Goal: Navigation & Orientation: Find specific page/section

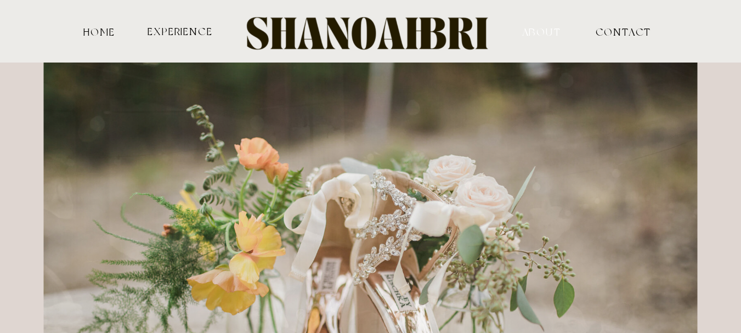
click at [538, 31] on nav "ABOUT" at bounding box center [542, 31] width 108 height 10
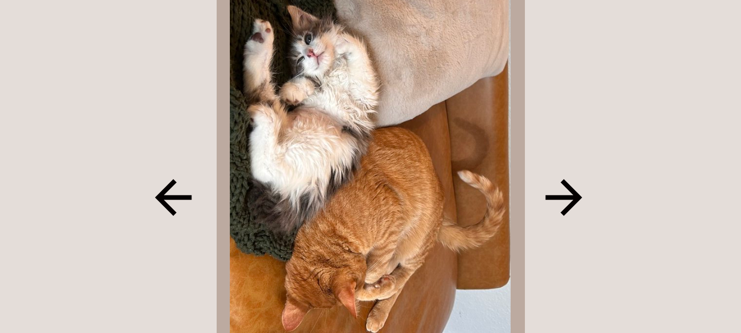
scroll to position [1268, 0]
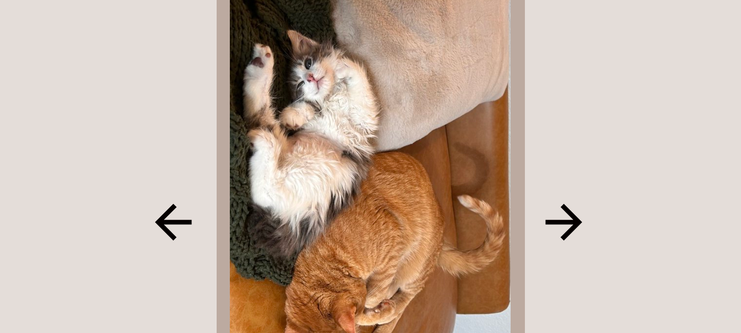
click at [552, 228] on icon at bounding box center [564, 222] width 55 height 55
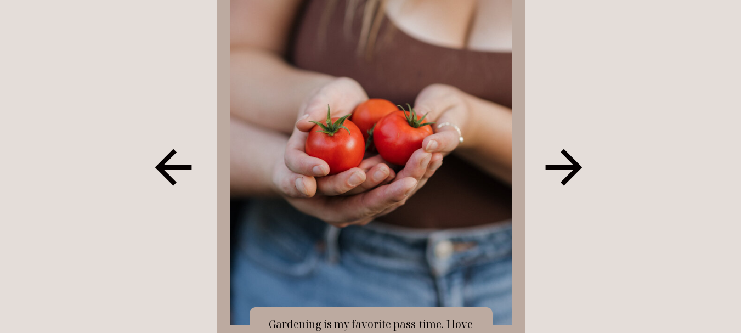
scroll to position [1377, 0]
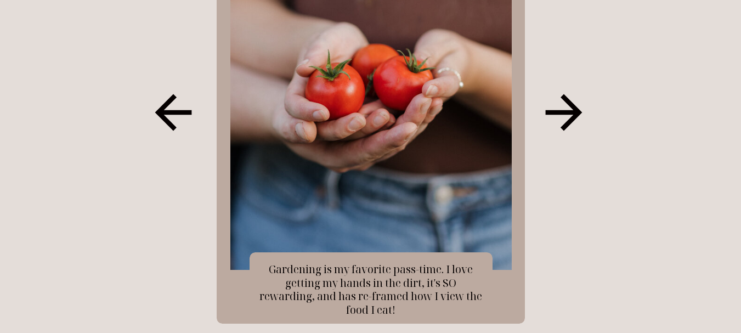
click at [569, 101] on icon at bounding box center [563, 112] width 37 height 37
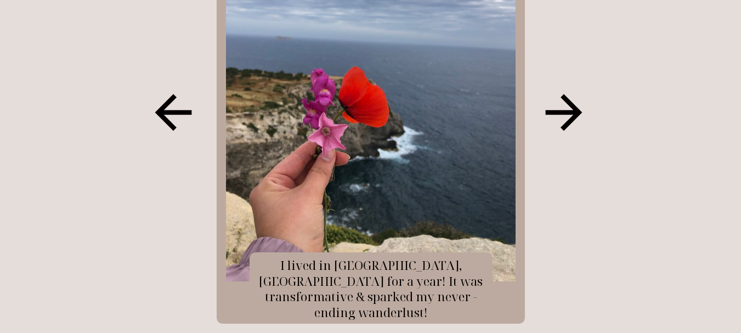
click at [561, 125] on icon at bounding box center [564, 112] width 55 height 55
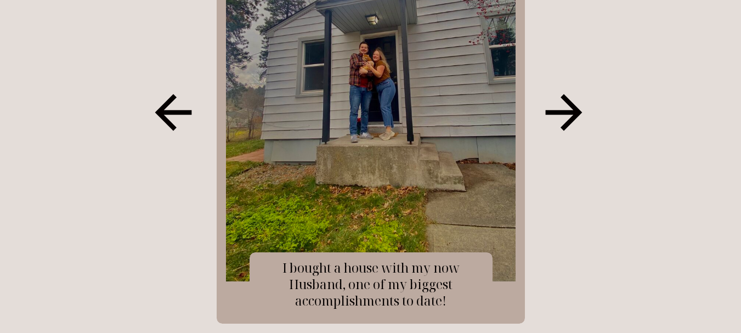
click at [557, 120] on icon at bounding box center [564, 112] width 55 height 55
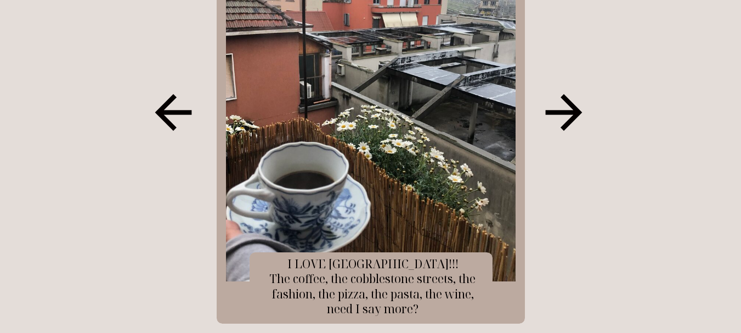
click at [557, 120] on icon at bounding box center [564, 112] width 55 height 55
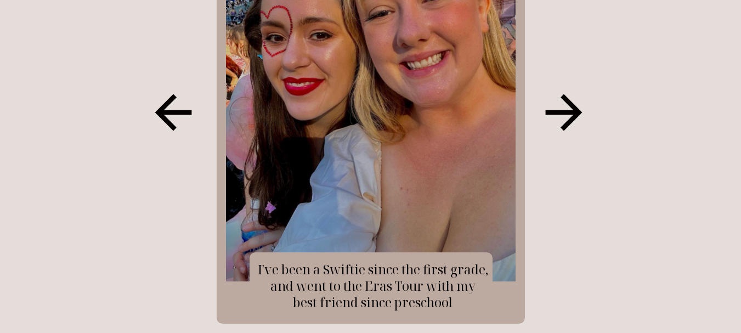
click at [557, 121] on icon at bounding box center [564, 112] width 55 height 55
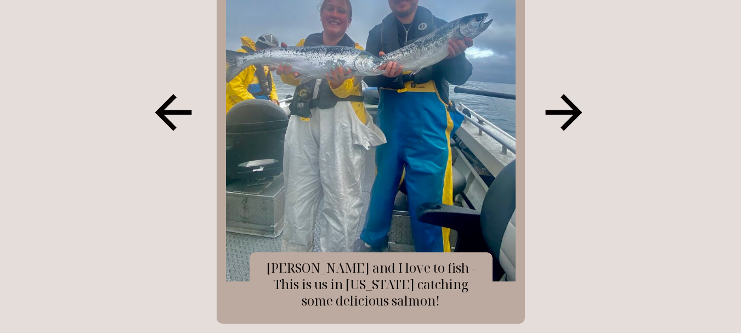
click at [557, 121] on icon at bounding box center [564, 112] width 55 height 55
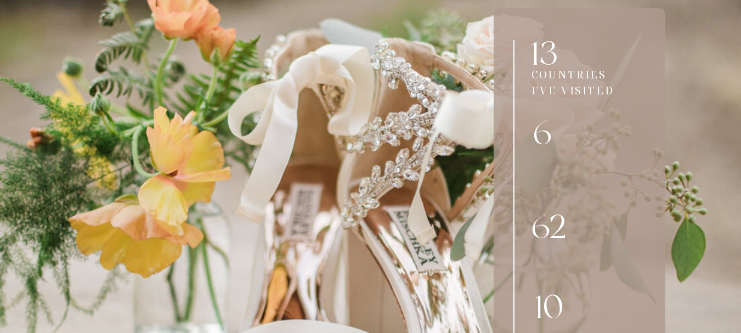
scroll to position [2091, 0]
